Goal: Task Accomplishment & Management: Use online tool/utility

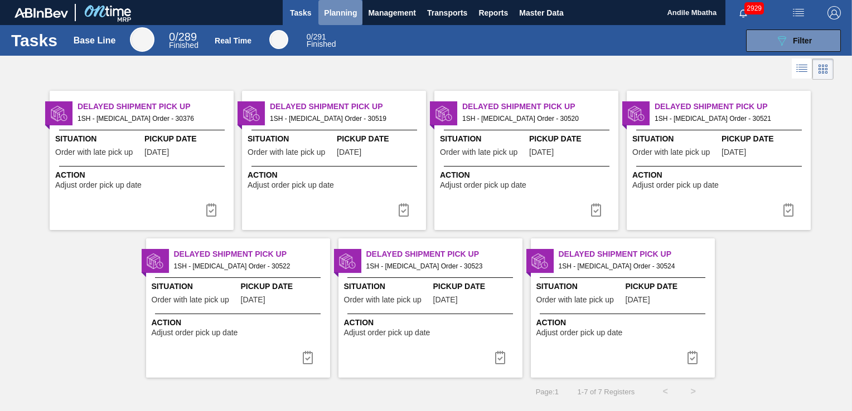
click at [335, 12] on span "Planning" at bounding box center [340, 12] width 33 height 13
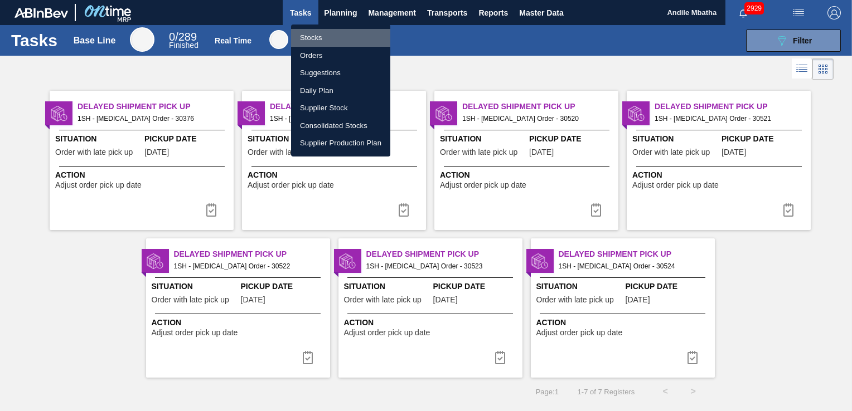
click at [348, 38] on li "Stocks" at bounding box center [340, 38] width 99 height 18
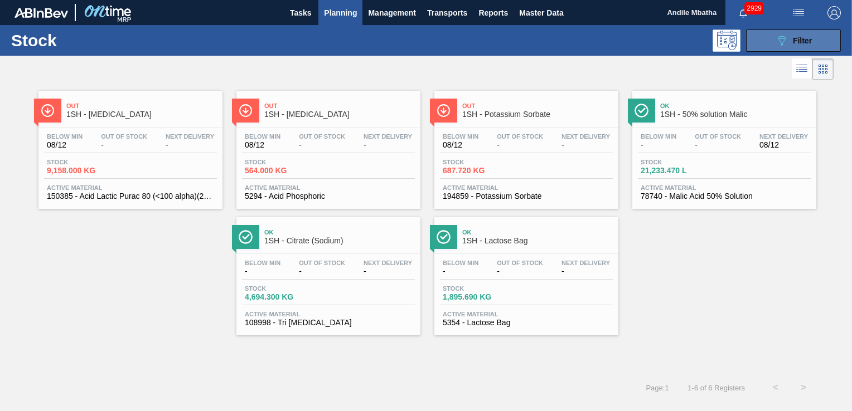
click at [780, 44] on icon "089F7B8B-B2A5-4AFE-B5C0-19BA573D28AC" at bounding box center [781, 40] width 13 height 13
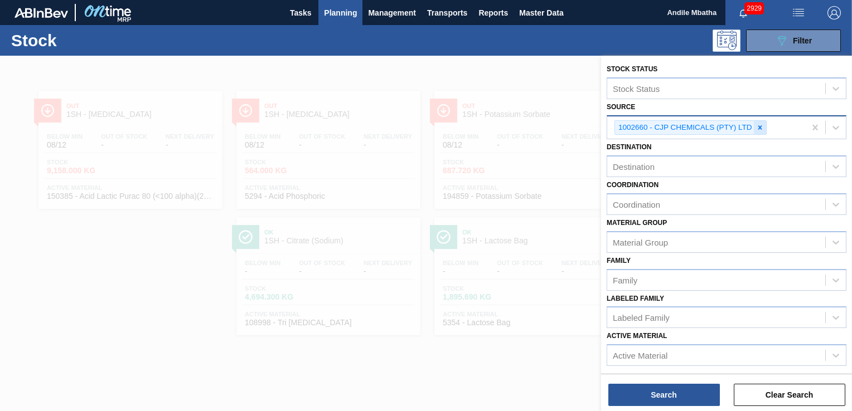
click at [759, 130] on icon at bounding box center [760, 128] width 8 height 8
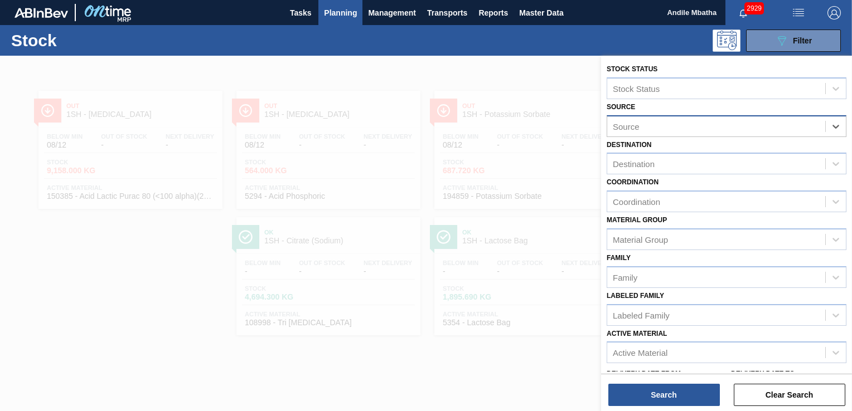
click at [659, 127] on div "Source" at bounding box center [716, 126] width 218 height 16
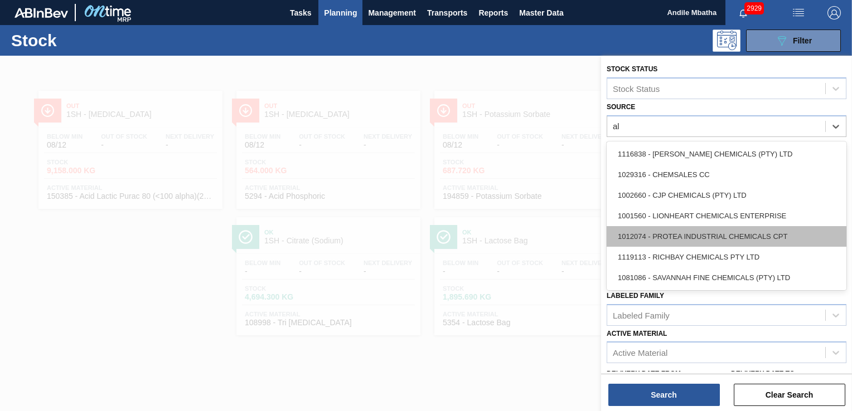
type input "a"
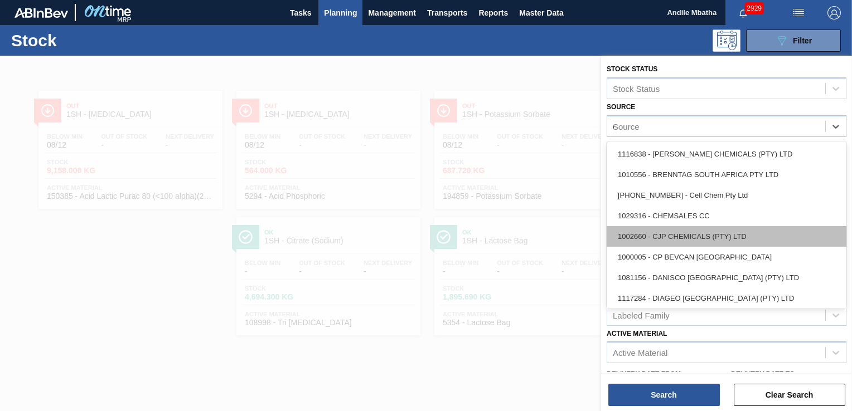
type input "el"
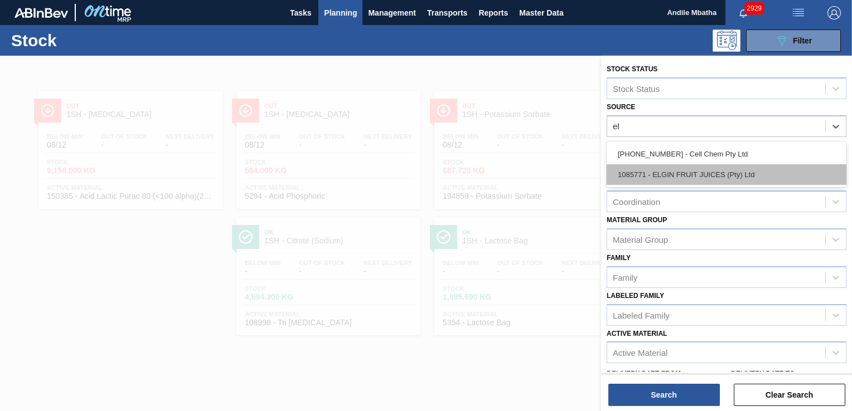
click at [691, 175] on div "1085771 - ELGIN FRUIT JUICES (Pty) Ltd" at bounding box center [727, 174] width 240 height 21
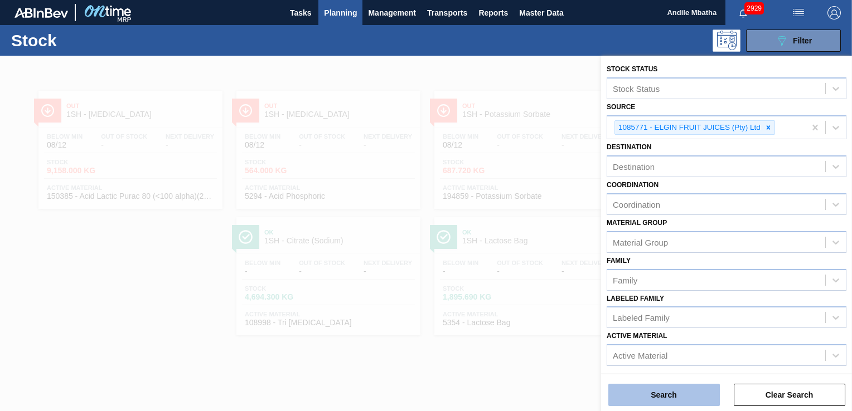
click at [651, 391] on button "Search" at bounding box center [664, 395] width 112 height 22
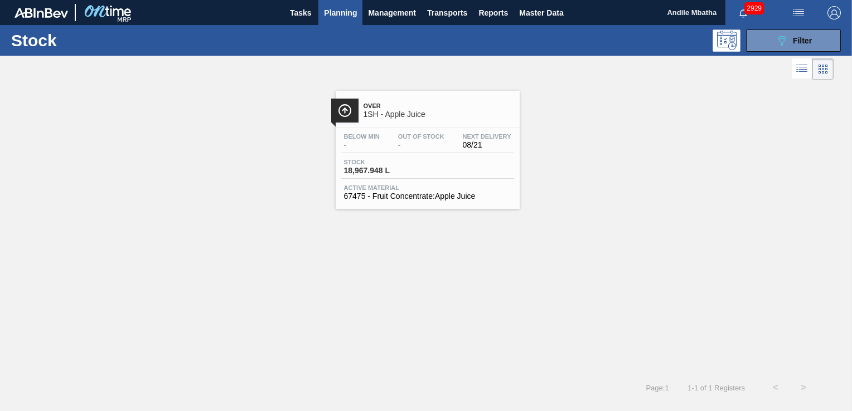
click at [423, 124] on div "Over 1SH - Apple Juice Below Min - Out Of Stock - Next Delivery 08/21 Stock 18,…" at bounding box center [428, 150] width 184 height 118
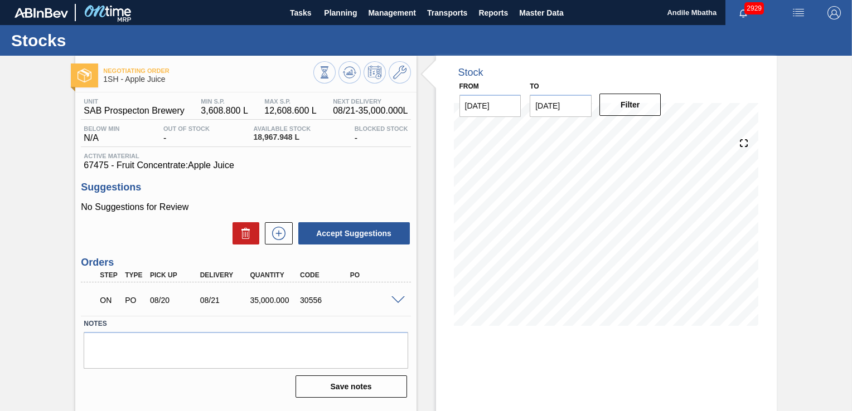
click at [401, 303] on span at bounding box center [397, 301] width 13 height 8
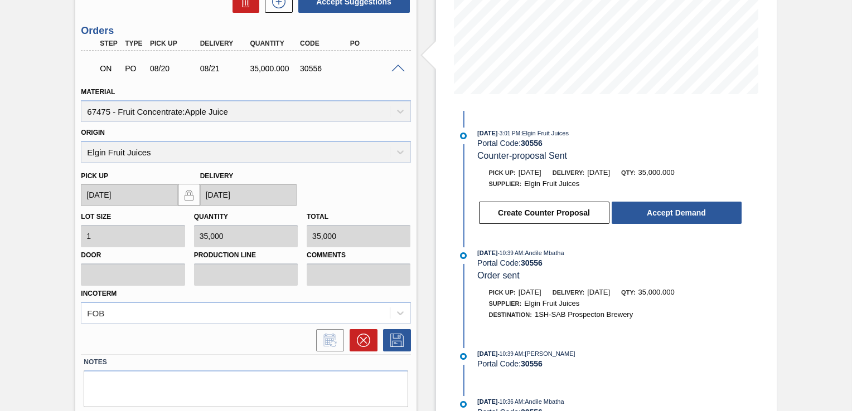
scroll to position [265, 0]
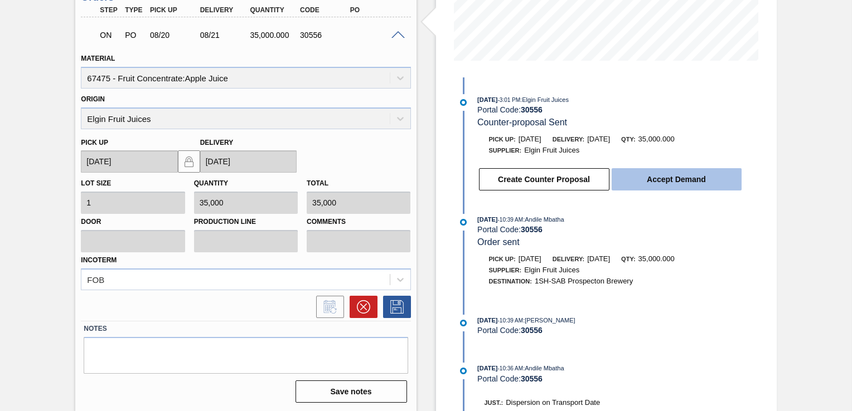
click at [653, 182] on button "Accept Demand" at bounding box center [677, 179] width 130 height 22
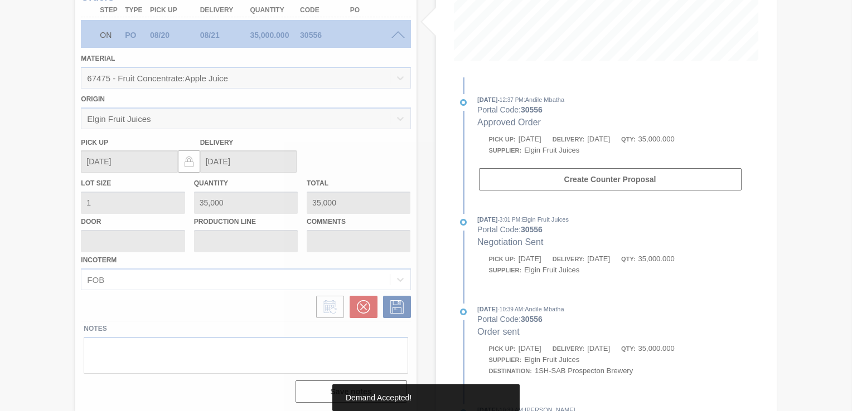
type up "[DATE]"
type input "[DATE]"
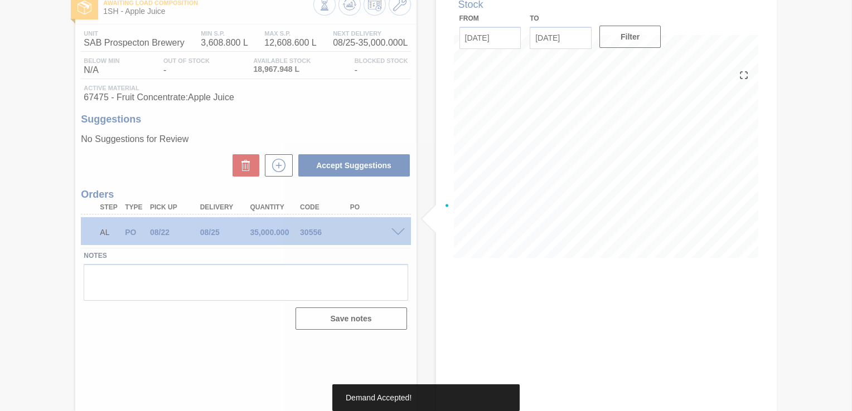
scroll to position [67, 0]
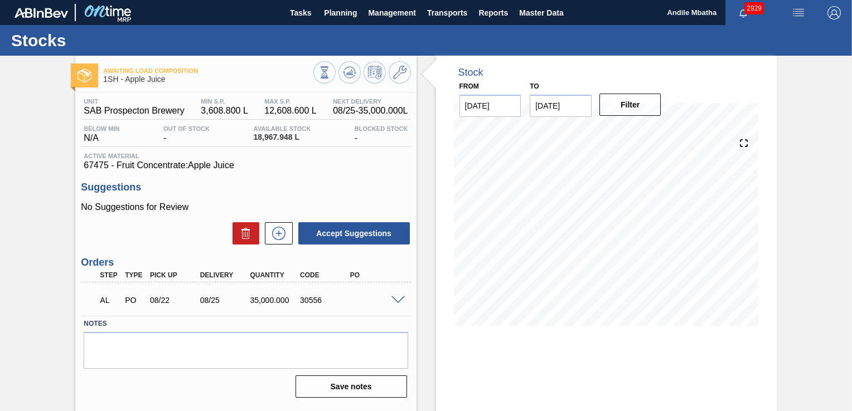
click at [391, 302] on span at bounding box center [397, 301] width 13 height 8
